Goal: Information Seeking & Learning: Learn about a topic

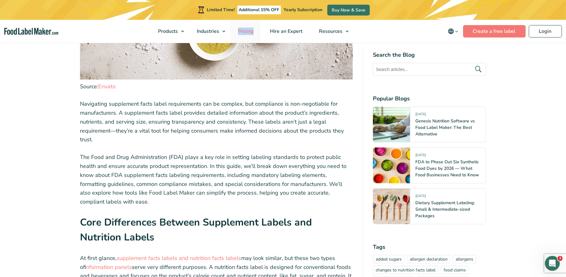
scroll to position [592, 0]
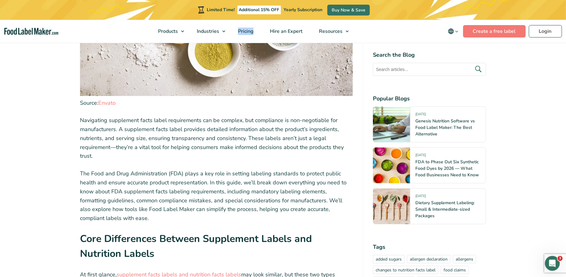
click at [93, 239] on strong "Core Differences Between Supplement Labels and Nutrition Labels" at bounding box center [196, 246] width 232 height 28
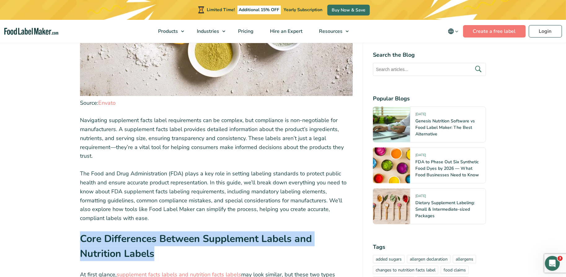
copy div "Core Differences Between Supplement Labels and Nutrition Labels"
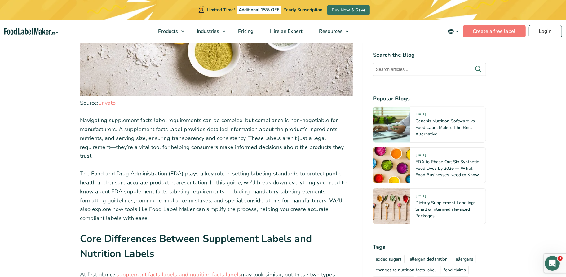
click at [231, 134] on p "Navigating supplement facts label requirements can be complex, but compliance i…" at bounding box center [216, 138] width 273 height 45
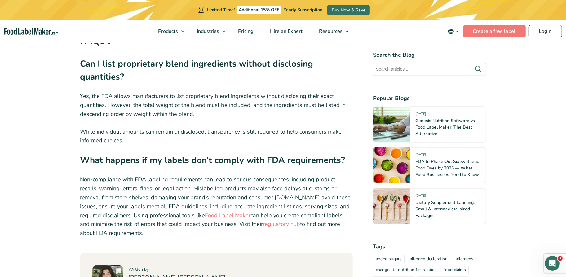
scroll to position [3325, 0]
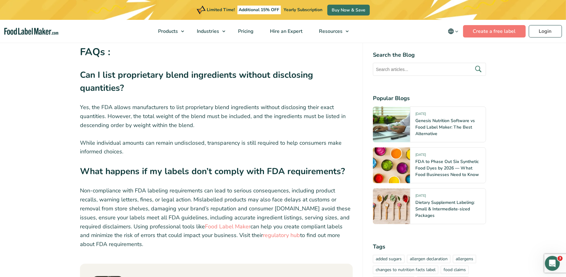
click at [208, 186] on p "Non-compliance with FDA labeling requirements can lead to serious consequences,…" at bounding box center [216, 217] width 273 height 63
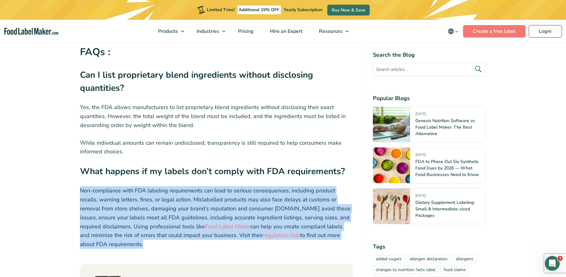
click at [205, 186] on p "Non-compliance with FDA labeling requirements can lead to serious consequences,…" at bounding box center [216, 217] width 273 height 63
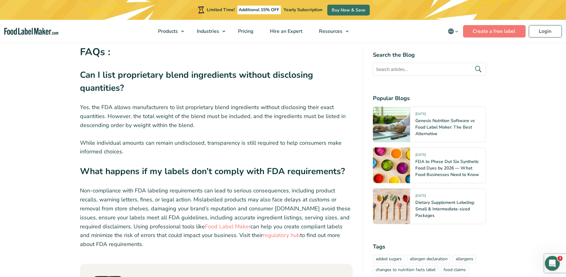
click at [208, 186] on p "Non-compliance with FDA labeling requirements can lead to serious consequences,…" at bounding box center [216, 217] width 273 height 63
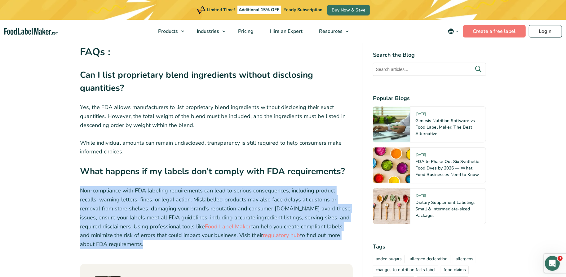
click at [219, 186] on p "Non-compliance with FDA labeling requirements can lead to serious consequences,…" at bounding box center [216, 217] width 273 height 63
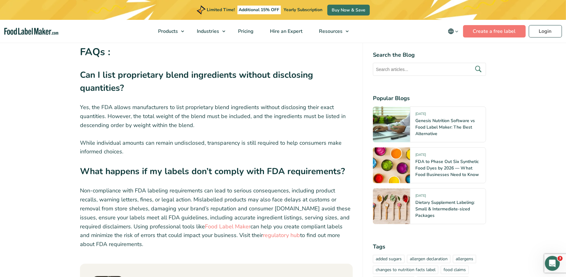
click at [169, 186] on p "Non-compliance with FDA labeling requirements can lead to serious consequences,…" at bounding box center [216, 217] width 273 height 63
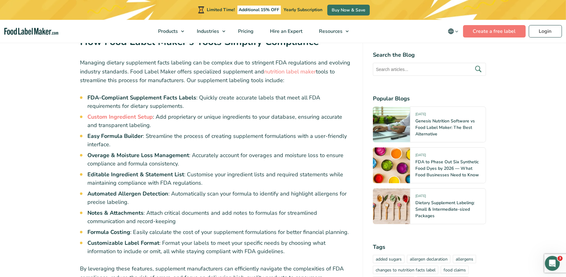
scroll to position [3105, 0]
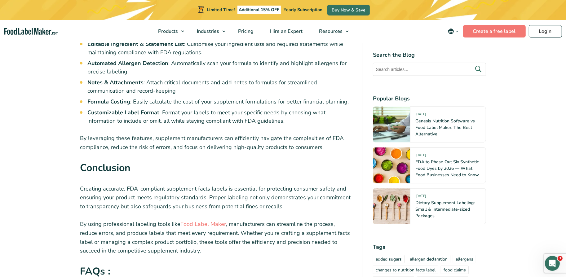
click at [145, 220] on p "By using professional labeling tools like Food Label Maker , manufacturers can …" at bounding box center [216, 238] width 273 height 36
click at [125, 220] on p "By using professional labeling tools like Food Label Maker , manufacturers can …" at bounding box center [216, 238] width 273 height 36
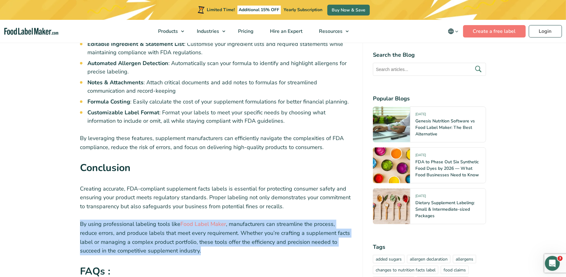
click at [142, 220] on p "By using professional labeling tools like Food Label Maker , manufacturers can …" at bounding box center [216, 238] width 273 height 36
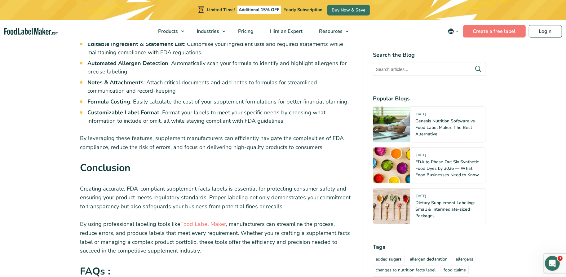
click at [159, 220] on p "By using professional labeling tools like Food Label Maker , manufacturers can …" at bounding box center [216, 238] width 273 height 36
click at [168, 220] on p "By using professional labeling tools like Food Label Maker , manufacturers can …" at bounding box center [216, 238] width 273 height 36
click at [127, 185] on p "Creating accurate, FDA-compliant supplement facts labels is essential for prote…" at bounding box center [216, 198] width 273 height 27
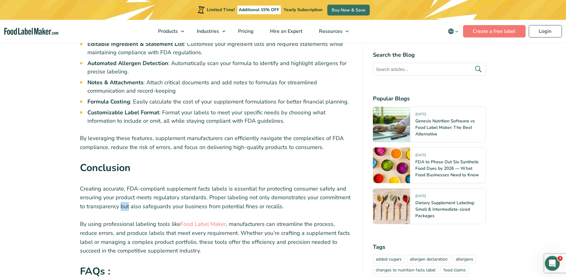
click at [127, 185] on p "Creating accurate, FDA-compliant supplement facts labels is essential for prote…" at bounding box center [216, 198] width 273 height 27
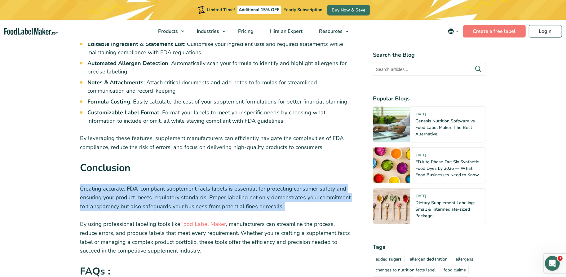
click at [137, 185] on p "Creating accurate, FDA-compliant supplement facts labels is essential for prote…" at bounding box center [216, 198] width 273 height 27
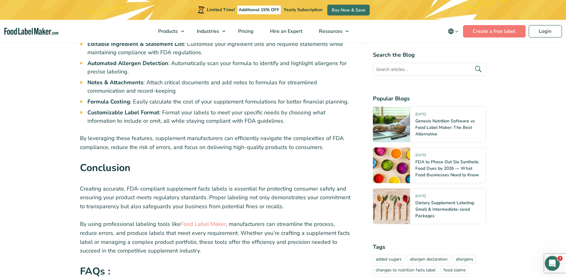
click at [138, 220] on p "By using professional labeling tools like Food Label Maker , manufacturers can …" at bounding box center [216, 238] width 273 height 36
click at [143, 220] on p "By using professional labeling tools like Food Label Maker , manufacturers can …" at bounding box center [216, 238] width 273 height 36
click at [152, 220] on p "By using professional labeling tools like Food Label Maker , manufacturers can …" at bounding box center [216, 238] width 273 height 36
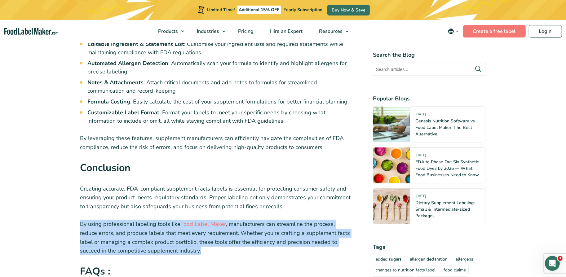
copy div "By using professional labeling tools like Food Label Maker , manufacturers can …"
click at [191, 185] on p "Creating accurate, FDA-compliant supplement facts labels is essential for prote…" at bounding box center [216, 198] width 273 height 27
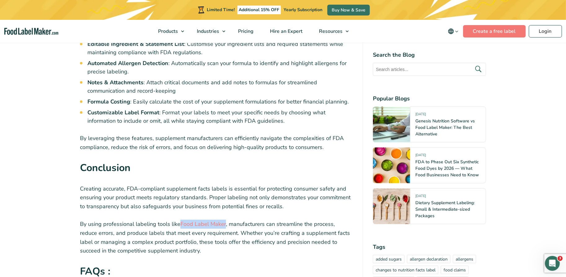
click at [230, 185] on p "Creating accurate, FDA-compliant supplement facts labels is essential for prote…" at bounding box center [216, 198] width 273 height 27
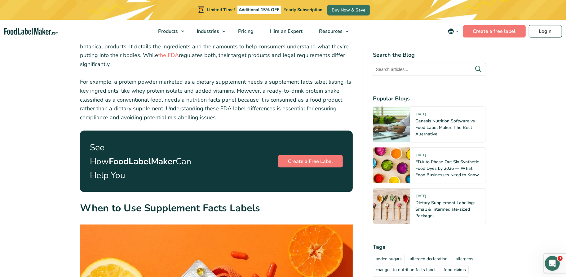
scroll to position [842, 0]
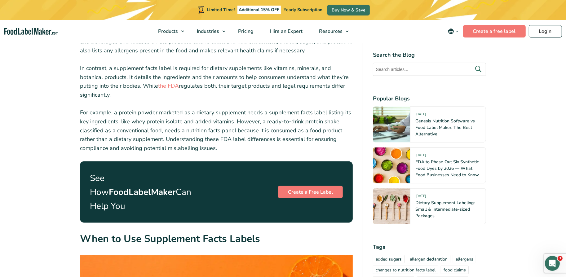
click at [127, 176] on p "See How FoodLabelMaker Can Help You" at bounding box center [144, 193] width 108 height 42
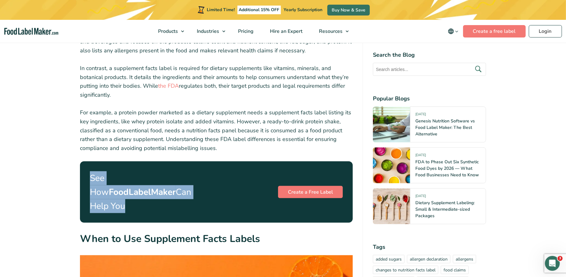
click at [127, 176] on p "See How FoodLabelMaker Can Help You" at bounding box center [144, 193] width 108 height 42
click at [151, 140] on p "For example, a protein powder marketed as a dietary supplement needs a suppleme…" at bounding box center [216, 130] width 273 height 45
drag, startPoint x: 347, startPoint y: 177, endPoint x: 91, endPoint y: 170, distance: 256.6
click at [91, 170] on div "See How FoodLabelMaker Can Help You Create a Free Label" at bounding box center [216, 192] width 273 height 61
copy div "See How FoodLabelMaker Can Help You Create a Free Label"
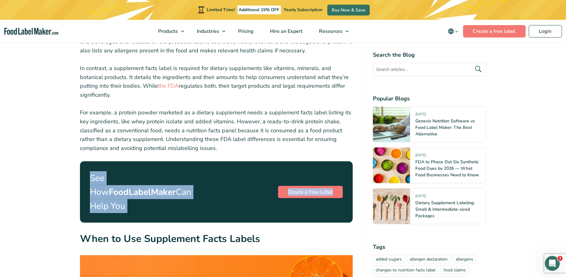
click at [237, 141] on p "For example, a protein powder marketed as a dietary supplement needs a suppleme…" at bounding box center [216, 130] width 273 height 45
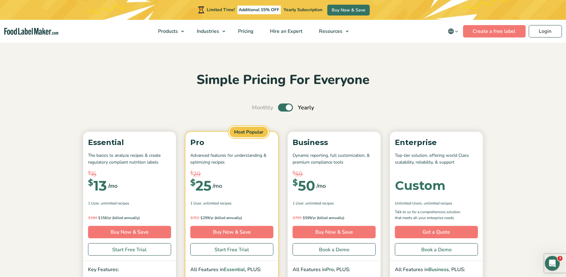
click at [154, 98] on div "Simple Pricing For Everyone Monthly Toggle Yearly (6 Month Free + 2 Free Nutrit…" at bounding box center [283, 229] width 416 height 315
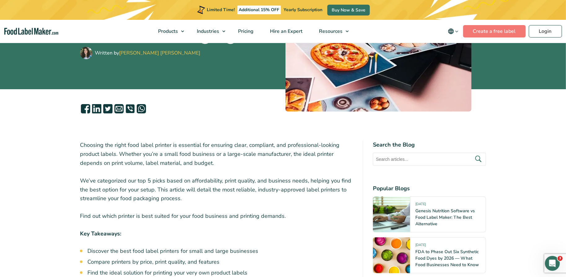
scroll to position [107, 0]
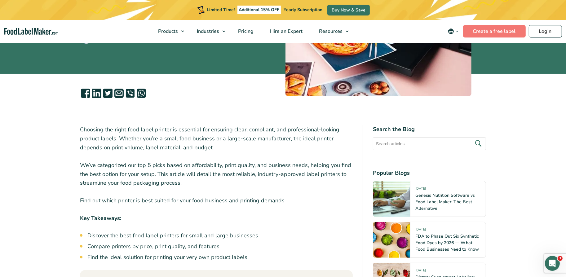
click at [144, 162] on p "We’ve categorized our top 5 picks based on affordability, print quality, and bu…" at bounding box center [216, 174] width 273 height 27
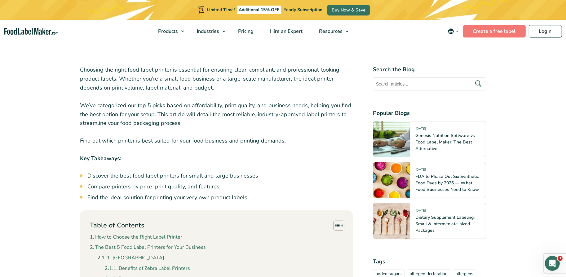
scroll to position [187, 0]
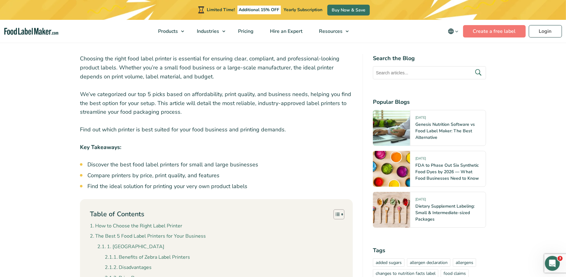
click at [105, 146] on strong "Key Takeaways:" at bounding box center [100, 147] width 41 height 7
copy div "Key Takeaways:"
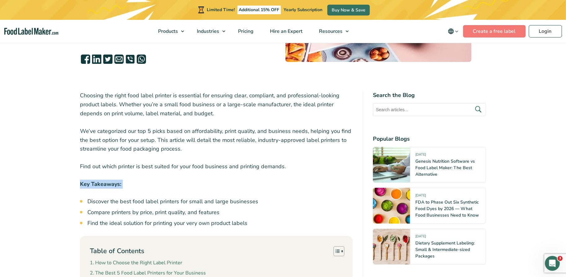
scroll to position [147, 0]
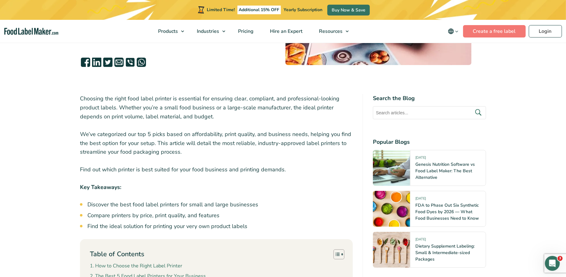
click at [211, 134] on p "We’ve categorized our top 5 picks based on affordability, print quality, and bu…" at bounding box center [216, 143] width 273 height 27
click at [207, 143] on p "We’ve categorized our top 5 picks based on affordability, print quality, and bu…" at bounding box center [216, 143] width 273 height 27
click at [208, 167] on p "Find out which printer is best suited for your food business and printing deman…" at bounding box center [216, 169] width 273 height 9
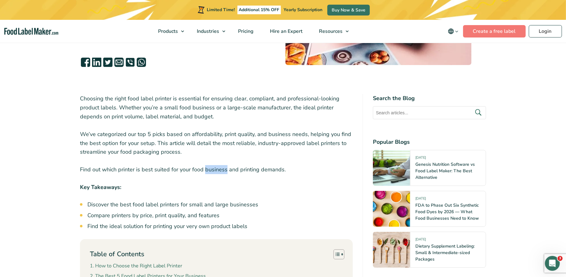
click at [208, 167] on p "Find out which printer is best suited for your food business and printing deman…" at bounding box center [216, 169] width 273 height 9
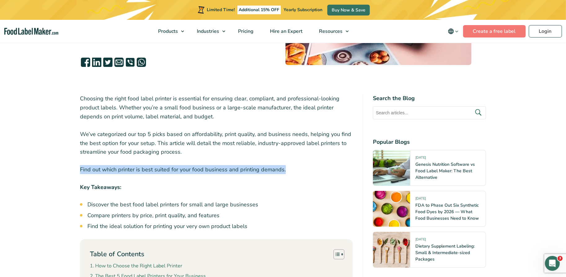
click at [208, 167] on p "Find out which printer is best suited for your food business and printing deman…" at bounding box center [216, 169] width 273 height 9
copy div "Find out which printer is best suited for your food business and printing deman…"
click at [194, 147] on p "We’ve categorized our top 5 picks based on affordability, print quality, and bu…" at bounding box center [216, 143] width 273 height 27
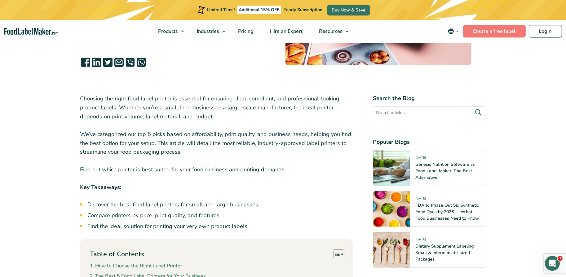
click at [184, 167] on p "Find out which printer is best suited for your food business and printing deman…" at bounding box center [216, 169] width 273 height 9
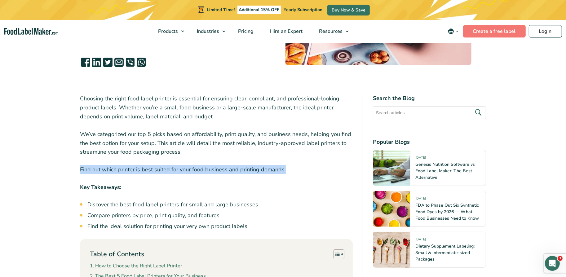
click at [184, 167] on p "Find out which printer is best suited for your food business and printing deman…" at bounding box center [216, 169] width 273 height 9
copy div "Find out which printer is best suited for your food business and printing deman…"
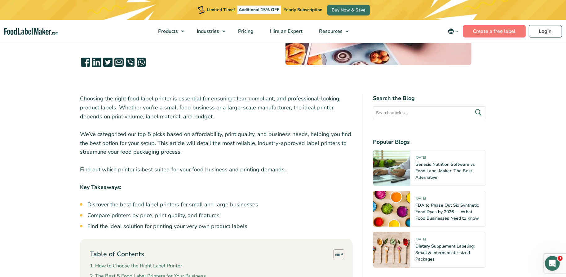
click at [186, 109] on p "Choosing the right food label printer is essential for ensuring clear, complian…" at bounding box center [216, 107] width 273 height 27
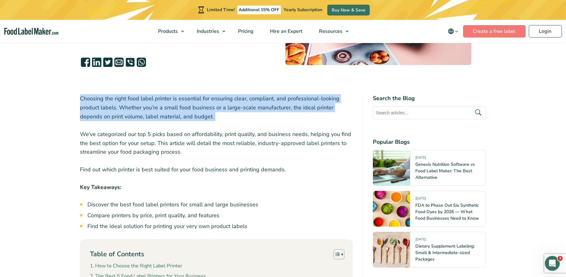
click at [174, 108] on p "Choosing the right food label printer is essential for ensuring clear, complian…" at bounding box center [216, 107] width 273 height 27
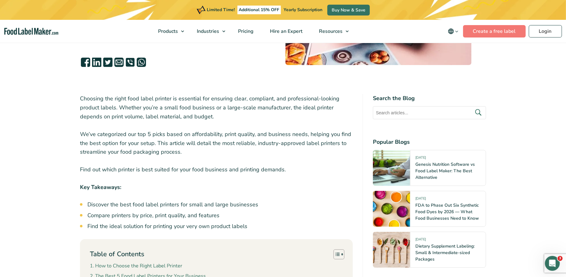
click at [237, 136] on p "We’ve categorized our top 5 picks based on affordability, print quality, and bu…" at bounding box center [216, 143] width 273 height 27
click at [231, 154] on p "We’ve categorized our top 5 picks based on affordability, print quality, and bu…" at bounding box center [216, 143] width 273 height 27
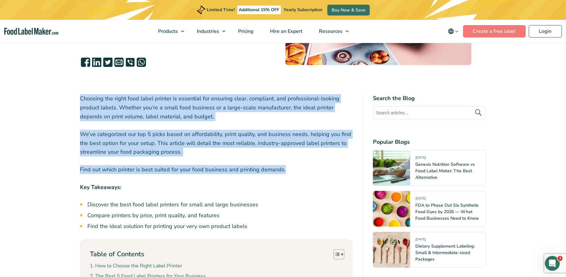
drag, startPoint x: 294, startPoint y: 173, endPoint x: 78, endPoint y: 99, distance: 228.6
copy div "Choosing the right food label printer is essential for ensuring clear, complian…"
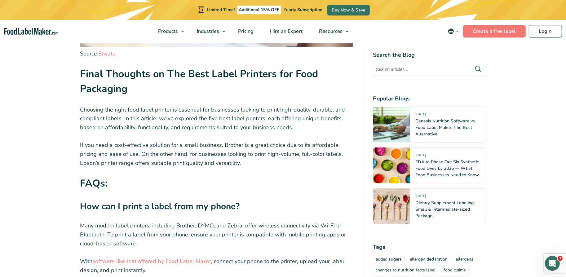
scroll to position [2872, 0]
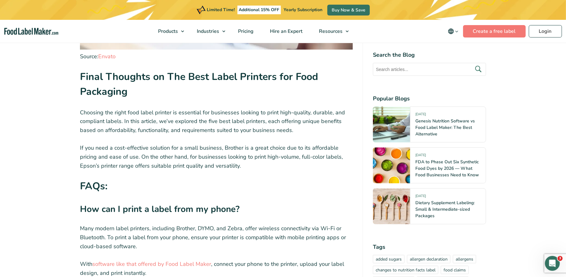
click at [243, 144] on p "If you need a cost-effective solution for a small business, Brother is a great …" at bounding box center [216, 157] width 273 height 27
click at [233, 144] on p "If you need a cost-effective solution for a small business, Brother is a great …" at bounding box center [216, 157] width 273 height 27
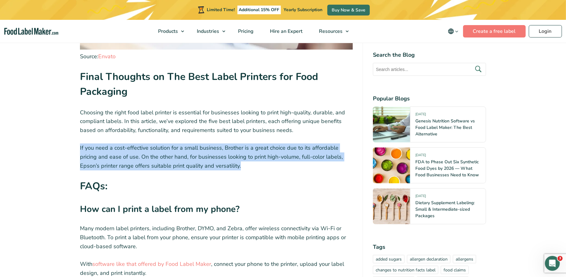
click at [218, 144] on p "If you need a cost-effective solution for a small business, Brother is a great …" at bounding box center [216, 157] width 273 height 27
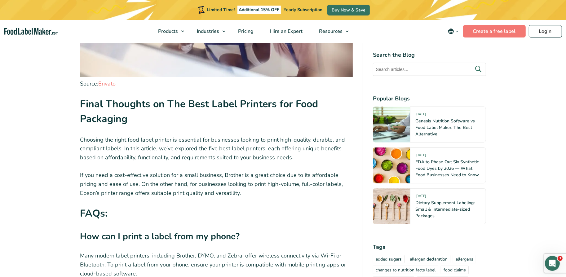
scroll to position [2843, 0]
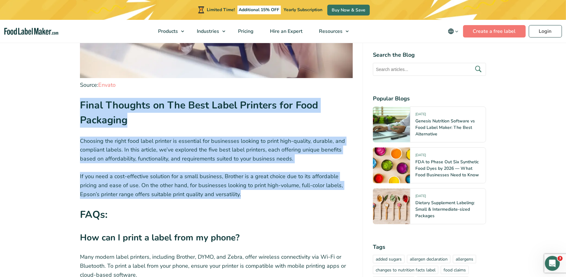
drag, startPoint x: 247, startPoint y: 165, endPoint x: 79, endPoint y: 73, distance: 190.7
copy div "Final Thoughts on The Best Label Printers for Food Packaging Choosing the right…"
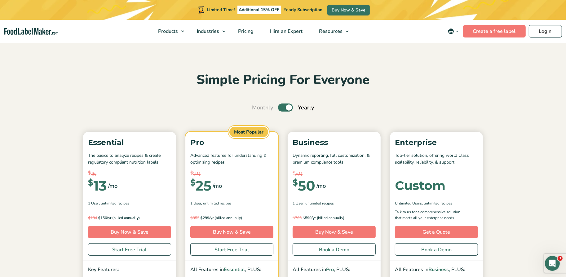
click at [17, 38] on nav "Products Food Nutrition Labelling Supplements Formulation & Labelling Industrie…" at bounding box center [283, 31] width 566 height 23
click at [17, 31] on img "main navigation" at bounding box center [31, 31] width 54 height 7
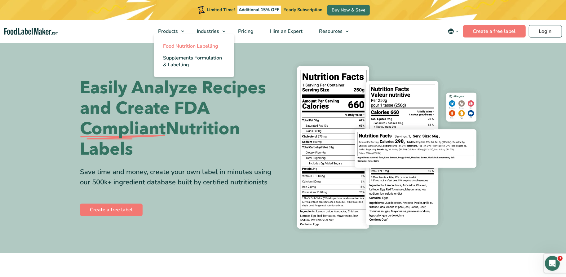
click at [176, 46] on span "Food Nutrition Labelling" at bounding box center [190, 46] width 55 height 7
